Goal: Entertainment & Leisure: Consume media (video, audio)

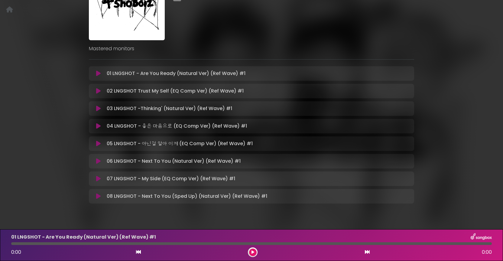
scroll to position [75, 0]
click at [95, 124] on button at bounding box center [98, 125] width 12 height 6
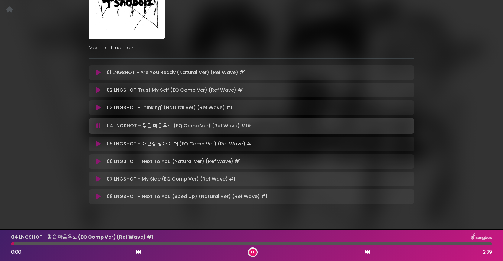
click at [252, 251] on icon at bounding box center [252, 252] width 2 height 4
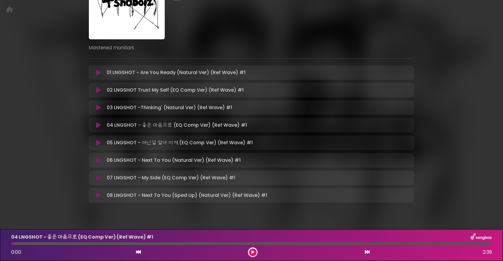
click at [98, 161] on icon at bounding box center [98, 160] width 5 height 6
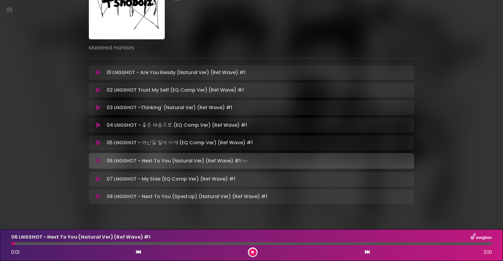
click at [252, 250] on button at bounding box center [253, 252] width 8 height 8
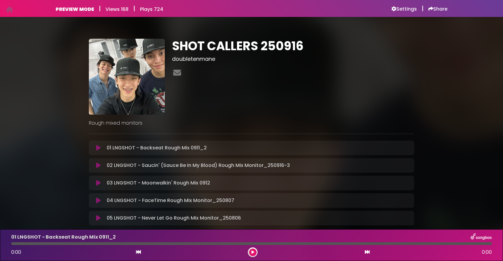
click at [99, 149] on icon at bounding box center [98, 148] width 5 height 6
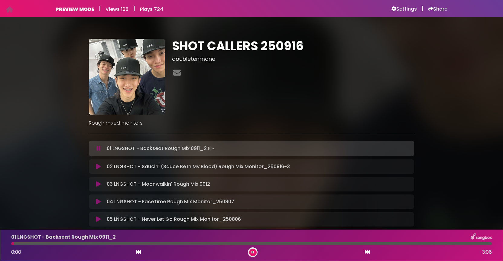
click at [252, 253] on icon at bounding box center [252, 252] width 2 height 4
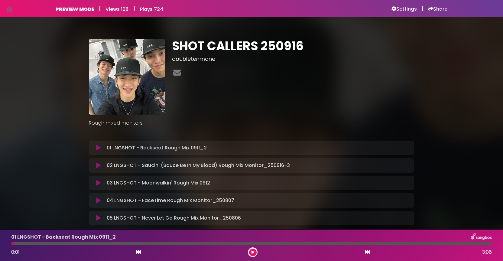
click at [98, 165] on icon at bounding box center [98, 165] width 5 height 6
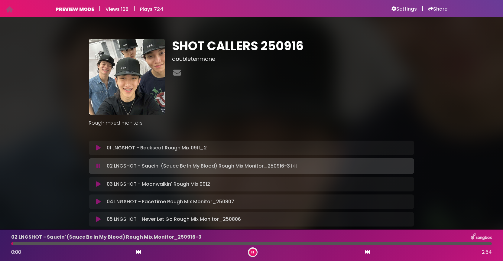
click at [251, 251] on icon at bounding box center [252, 252] width 2 height 4
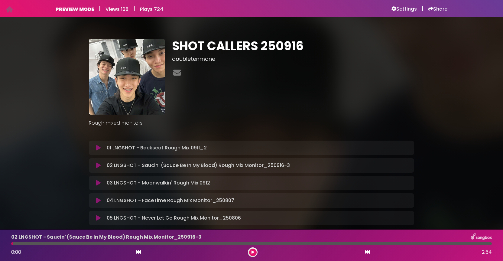
click at [248, 243] on div at bounding box center [251, 243] width 481 height 3
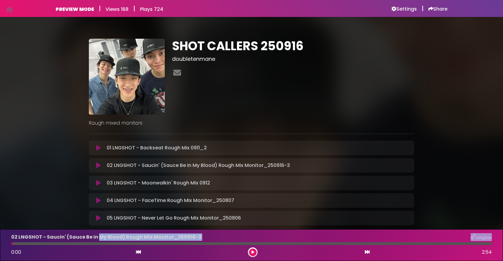
drag, startPoint x: 13, startPoint y: 243, endPoint x: 96, endPoint y: 236, distance: 83.7
click at [96, 236] on div "02 LNGSHOT - Saucin' (Sauce Be In My Blood) Rough Mix Monitor_250916-3 0:00 2:54" at bounding box center [252, 245] width 488 height 24
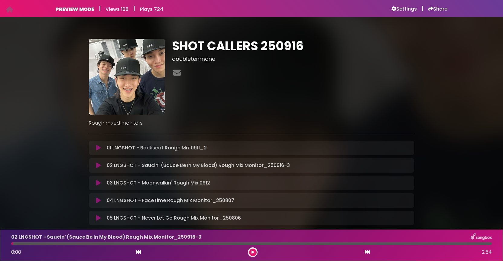
click at [255, 246] on div "02 LNGSHOT - Saucin' (Sauce Be In My Blood) Rough Mix Monitor_250916-3 0:00 2:54" at bounding box center [252, 245] width 488 height 24
click at [253, 250] on icon at bounding box center [252, 252] width 3 height 4
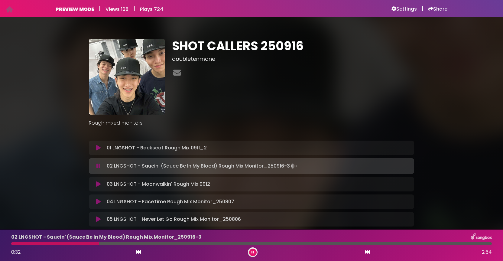
click at [239, 242] on div at bounding box center [251, 243] width 481 height 3
click at [249, 243] on div at bounding box center [251, 243] width 481 height 3
click at [256, 243] on div at bounding box center [251, 243] width 481 height 3
click at [254, 252] on button at bounding box center [253, 252] width 8 height 8
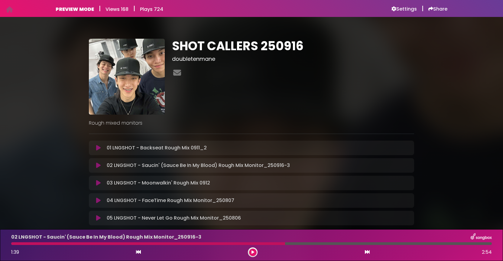
click at [14, 244] on div at bounding box center [148, 243] width 274 height 3
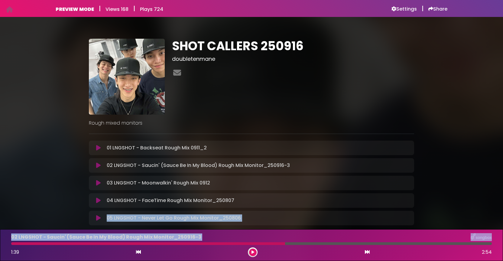
drag, startPoint x: 14, startPoint y: 244, endPoint x: -2, endPoint y: 244, distance: 16.0
click at [0, 244] on html "Your Private Link [URL][DOMAIN_NAME] Copy Link PREVIEW MODE | Views 168 | Plays…" at bounding box center [251, 130] width 503 height 261
click at [252, 252] on icon at bounding box center [252, 252] width 3 height 4
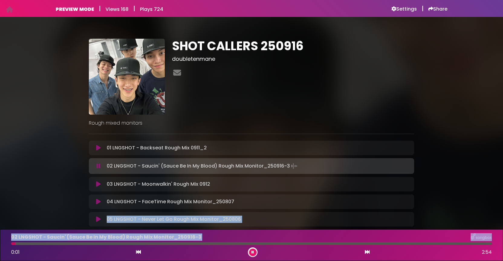
click at [65, 243] on div at bounding box center [251, 243] width 481 height 3
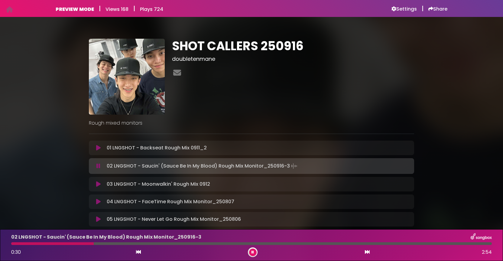
click at [252, 250] on button at bounding box center [253, 252] width 8 height 8
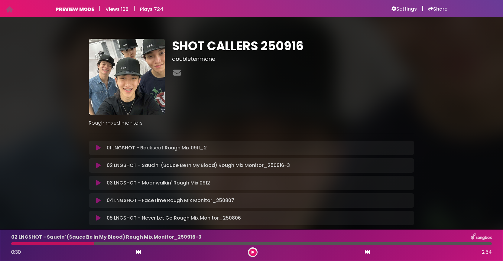
click at [99, 148] on icon at bounding box center [98, 148] width 5 height 6
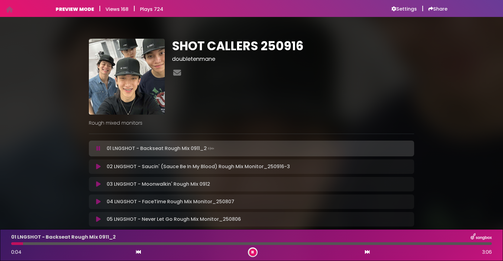
click at [67, 244] on div at bounding box center [251, 243] width 481 height 3
click at [128, 239] on div "01 LNGSHOT - Backseat Rough Mix 0911_2" at bounding box center [252, 237] width 488 height 8
click at [35, 238] on p "01 LNGSHOT - Backseat Rough Mix 0911_2" at bounding box center [63, 236] width 105 height 7
click at [49, 242] on div at bounding box center [251, 243] width 481 height 3
click at [251, 251] on icon at bounding box center [252, 252] width 2 height 4
